Goal: Find specific page/section: Find specific page/section

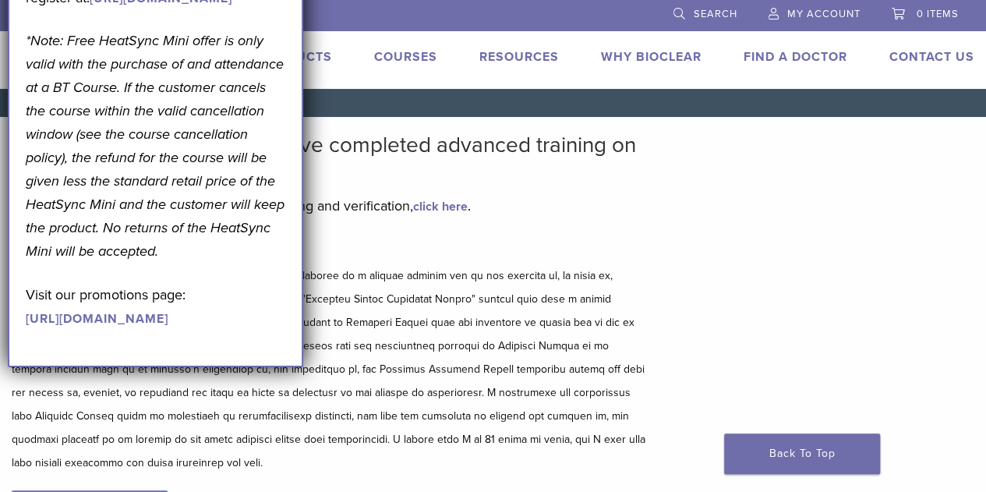
click at [893, 247] on div "Bioclear Certified Providers have completed advanced training on the Bioclear M…" at bounding box center [493, 347] width 986 height 460
click at [437, 204] on link "click here" at bounding box center [440, 207] width 55 height 16
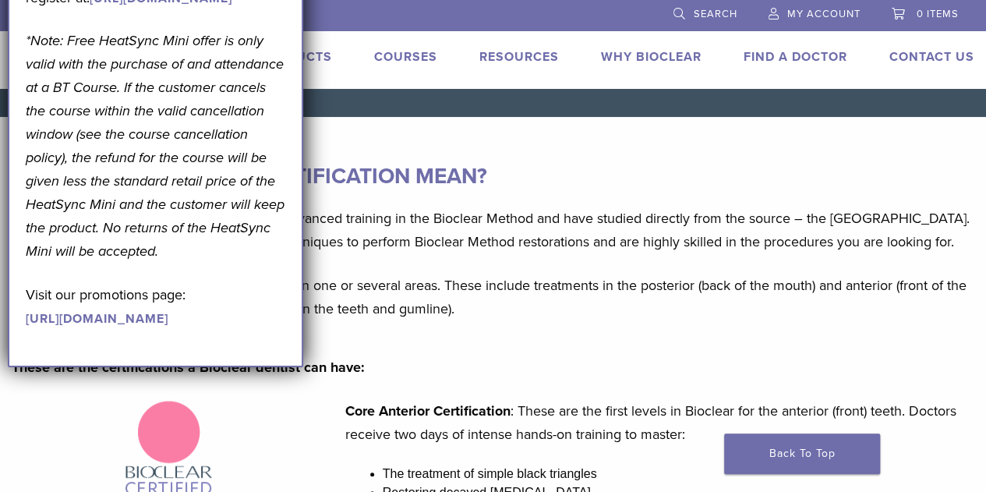
click at [742, 242] on p "Bioclear Certified providers have completed advanced training in the Bioclear M…" at bounding box center [493, 229] width 962 height 47
